Goal: Transaction & Acquisition: Purchase product/service

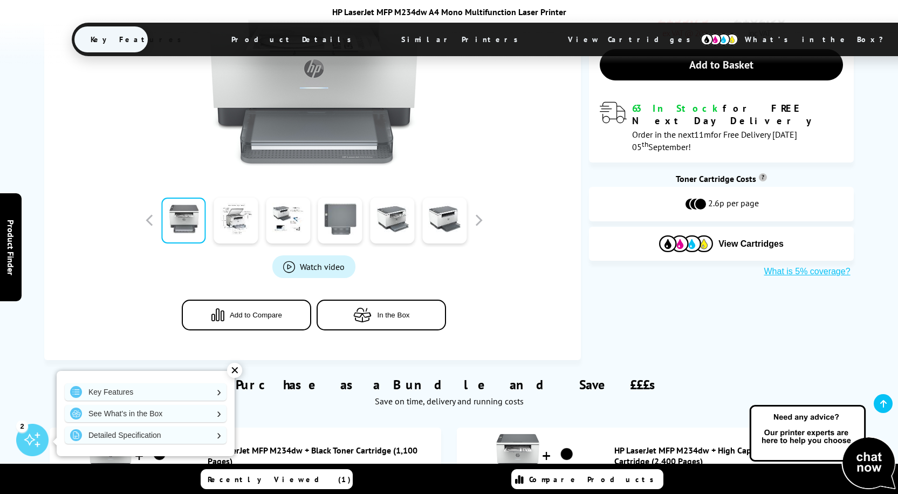
scroll to position [324, 0]
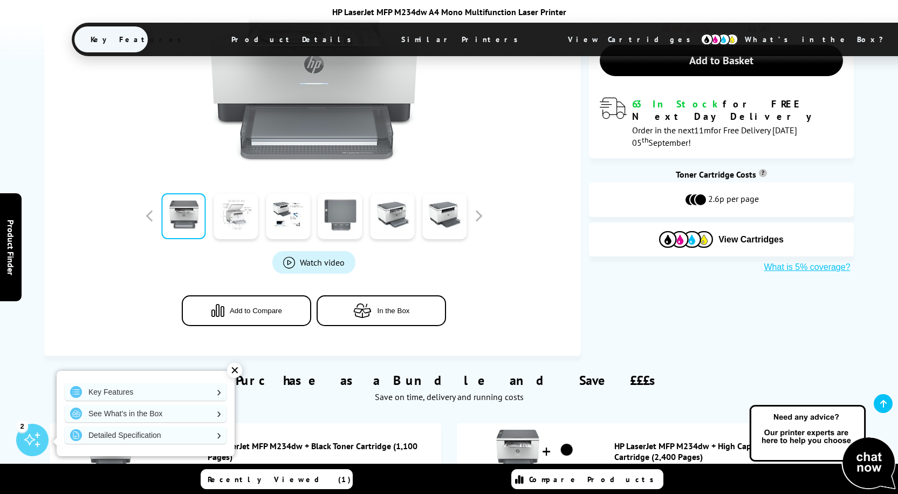
click at [223, 217] on link at bounding box center [236, 216] width 44 height 46
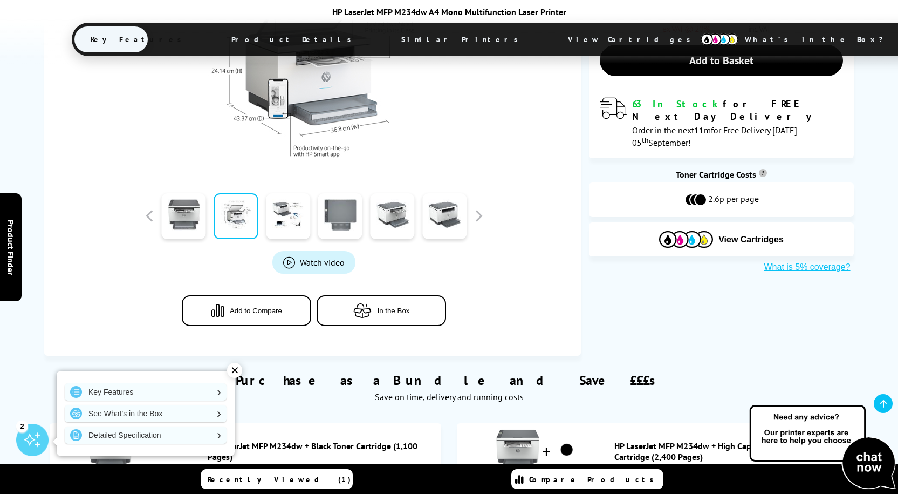
click at [242, 216] on link at bounding box center [236, 216] width 44 height 46
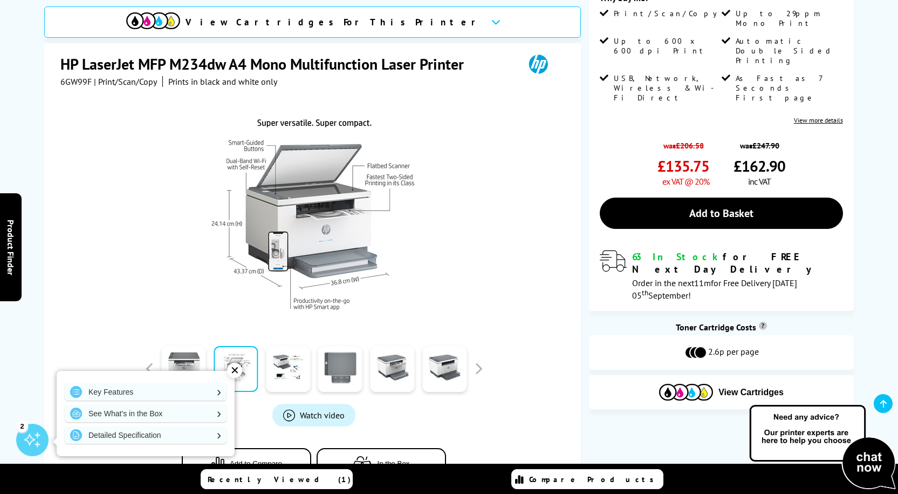
scroll to position [162, 0]
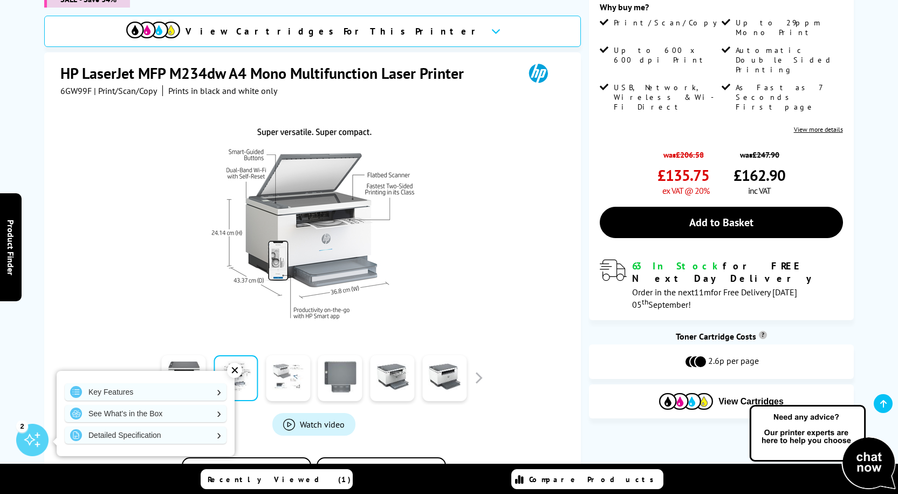
click at [293, 373] on link at bounding box center [288, 378] width 44 height 46
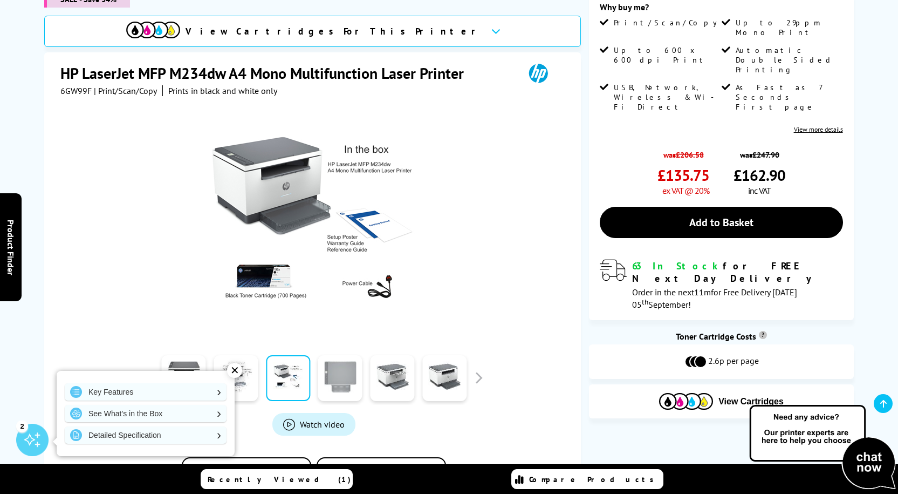
click at [341, 372] on link at bounding box center [340, 378] width 44 height 46
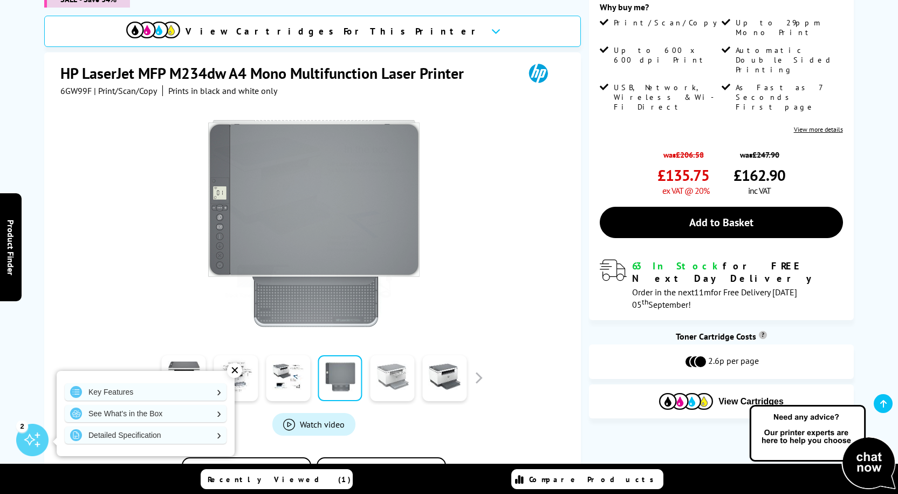
click at [384, 372] on link at bounding box center [392, 378] width 44 height 46
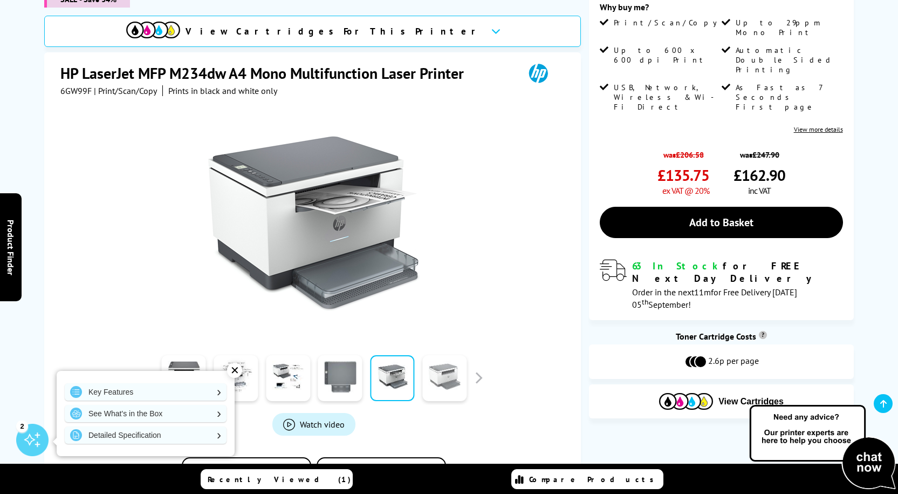
click at [464, 375] on link at bounding box center [444, 378] width 44 height 46
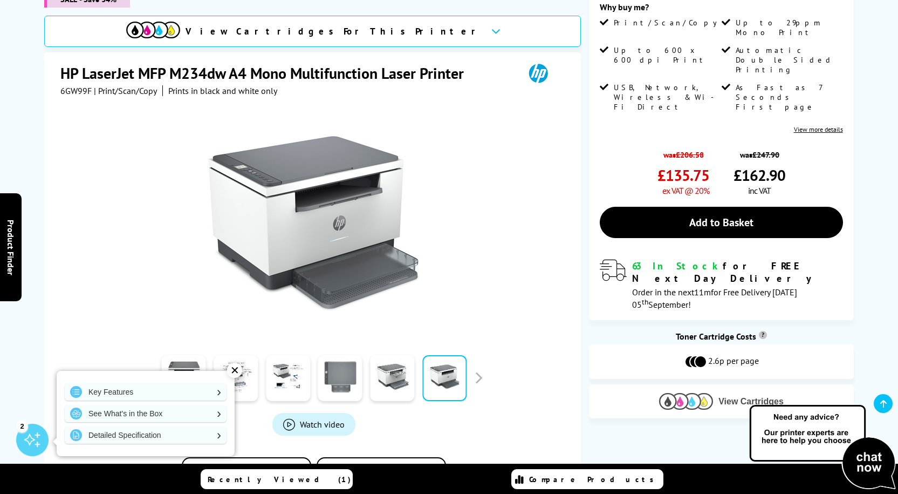
click at [760, 396] on span "View Cartridges" at bounding box center [751, 401] width 65 height 10
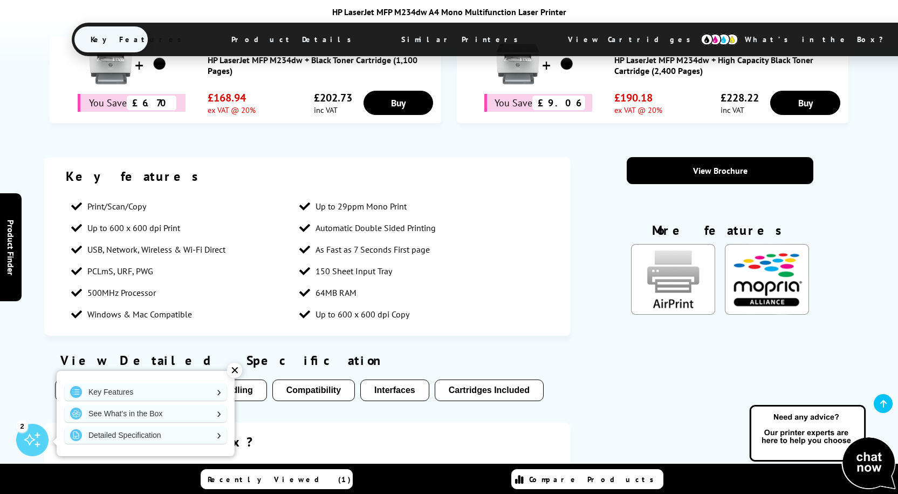
scroll to position [750, 0]
